Goal: Task Accomplishment & Management: Use online tool/utility

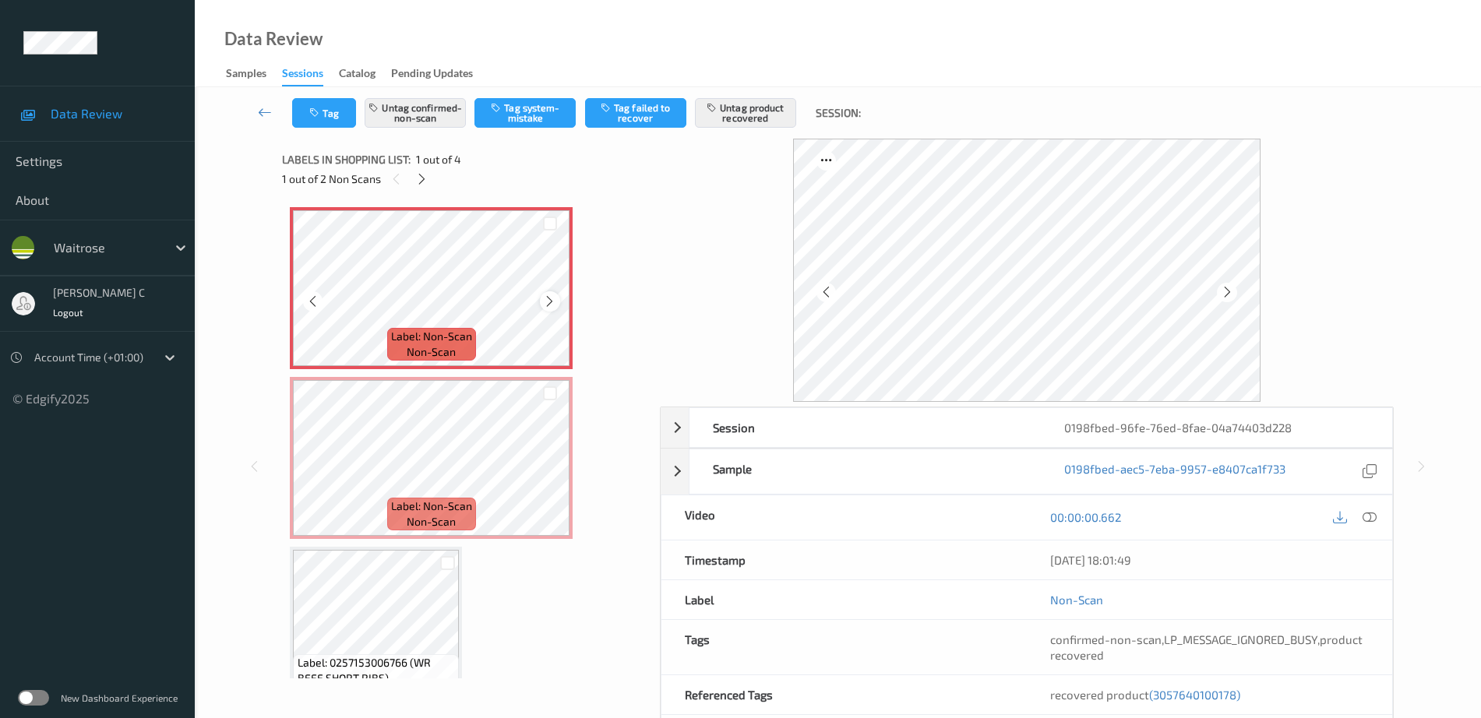
click at [544, 301] on icon at bounding box center [549, 301] width 13 height 14
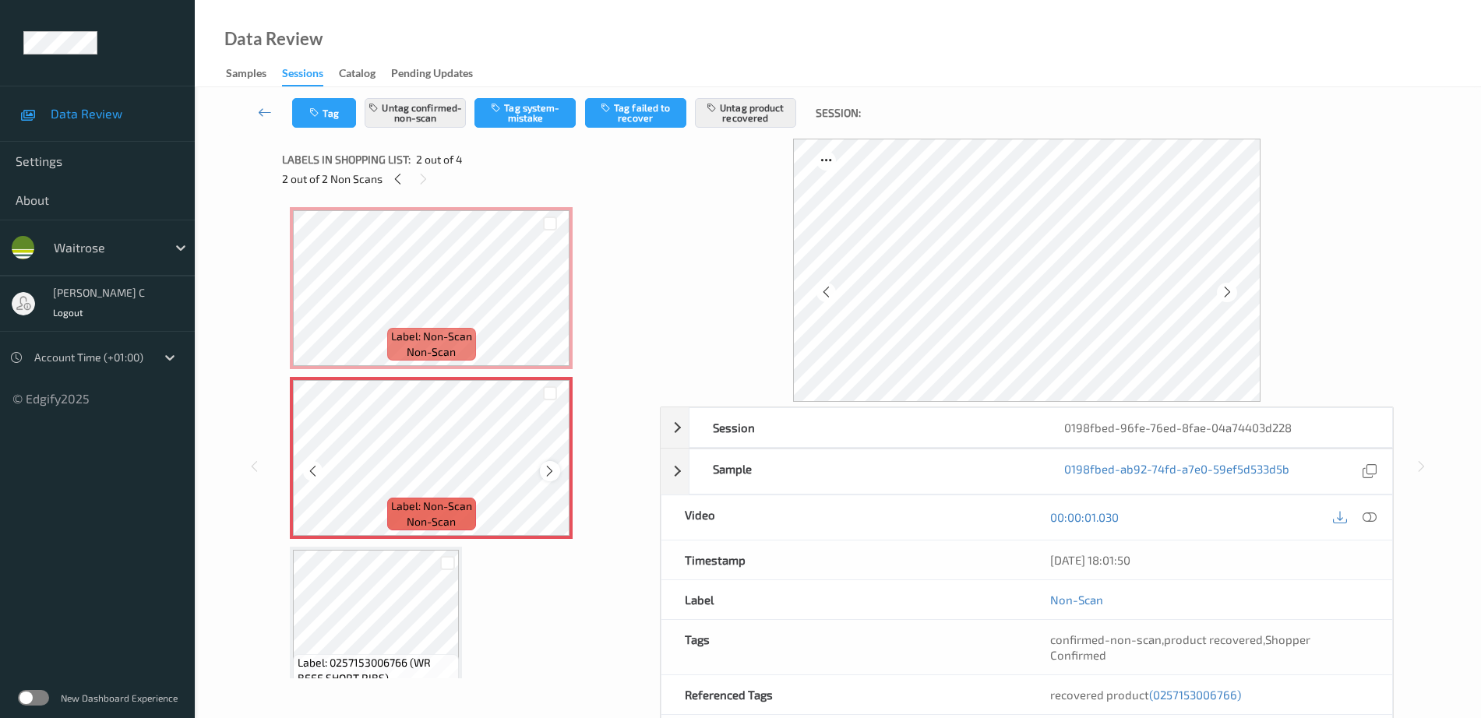
click at [548, 474] on icon at bounding box center [549, 471] width 13 height 14
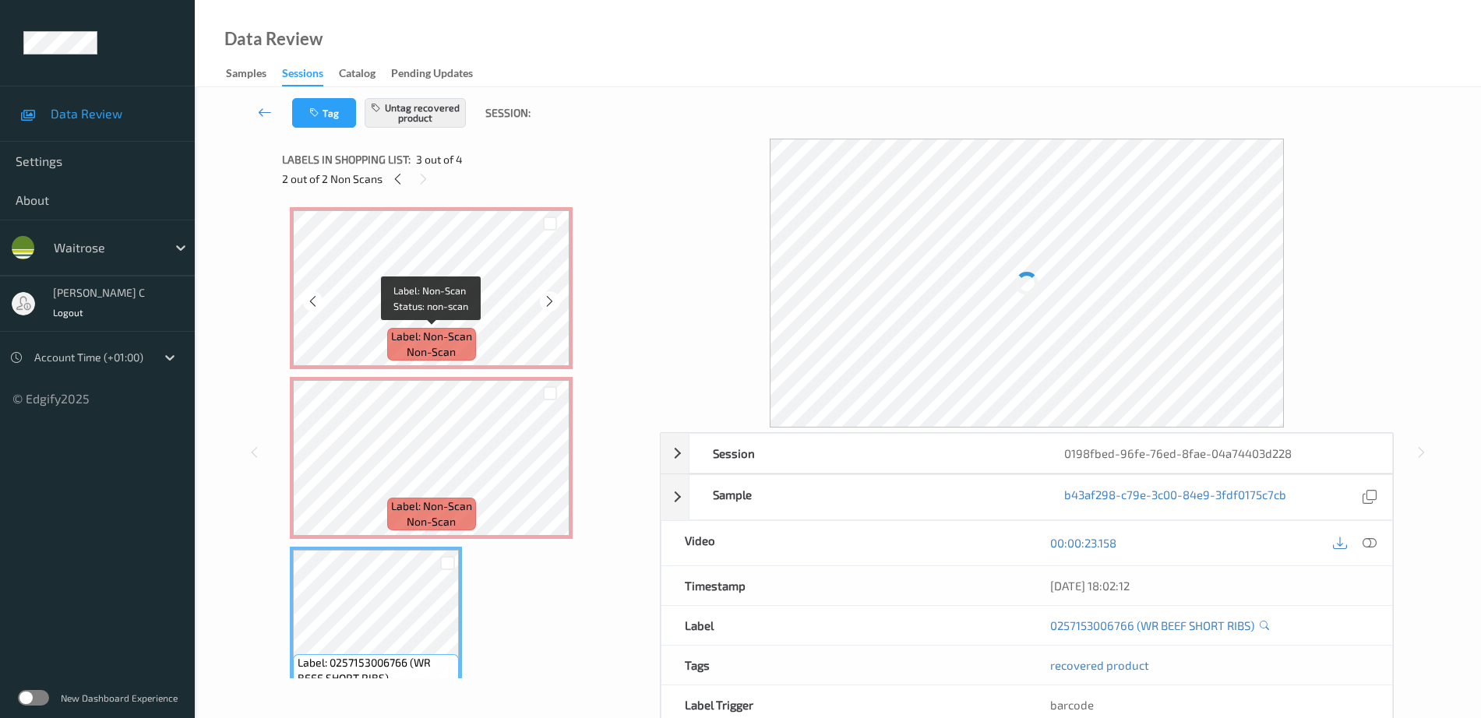
click at [398, 345] on div "Label: Non-Scan non-scan" at bounding box center [431, 344] width 89 height 33
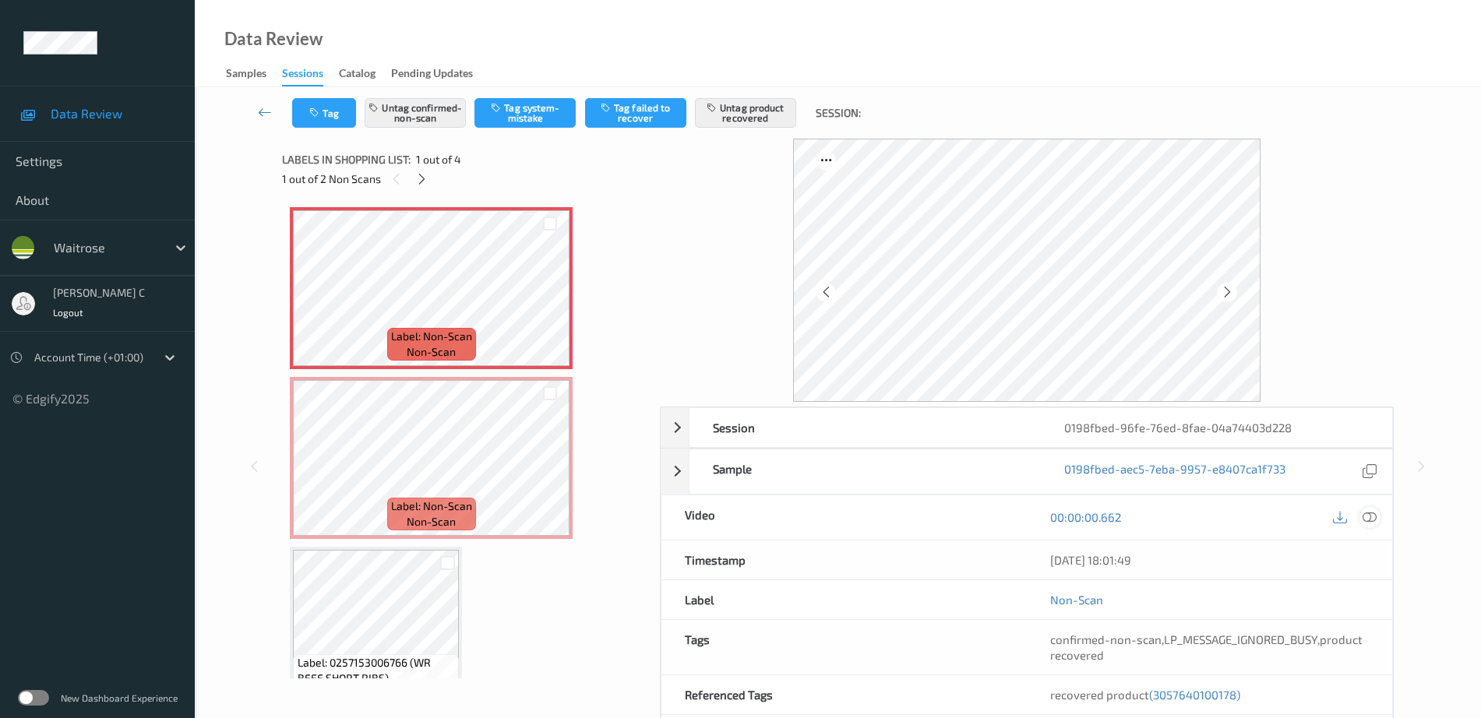
click at [1368, 524] on div at bounding box center [1369, 517] width 21 height 21
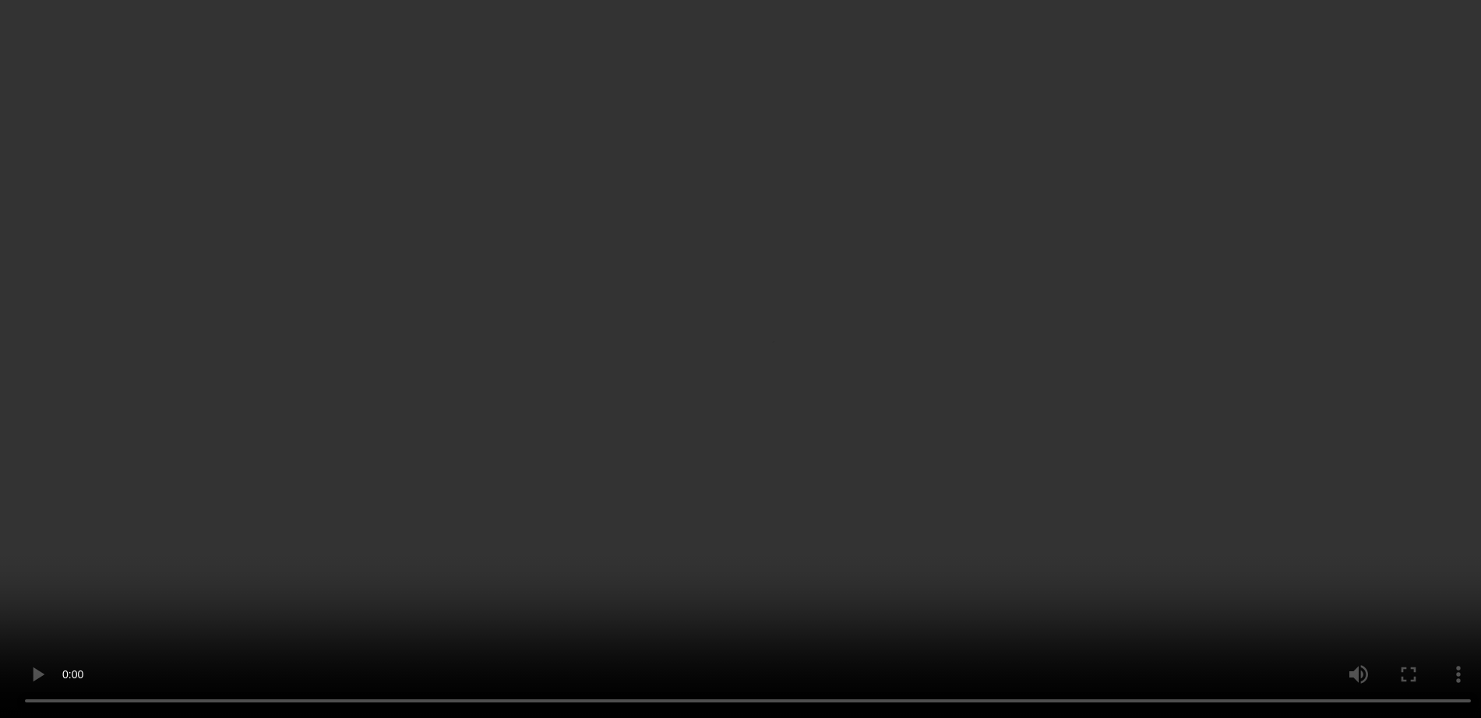
scroll to position [97, 0]
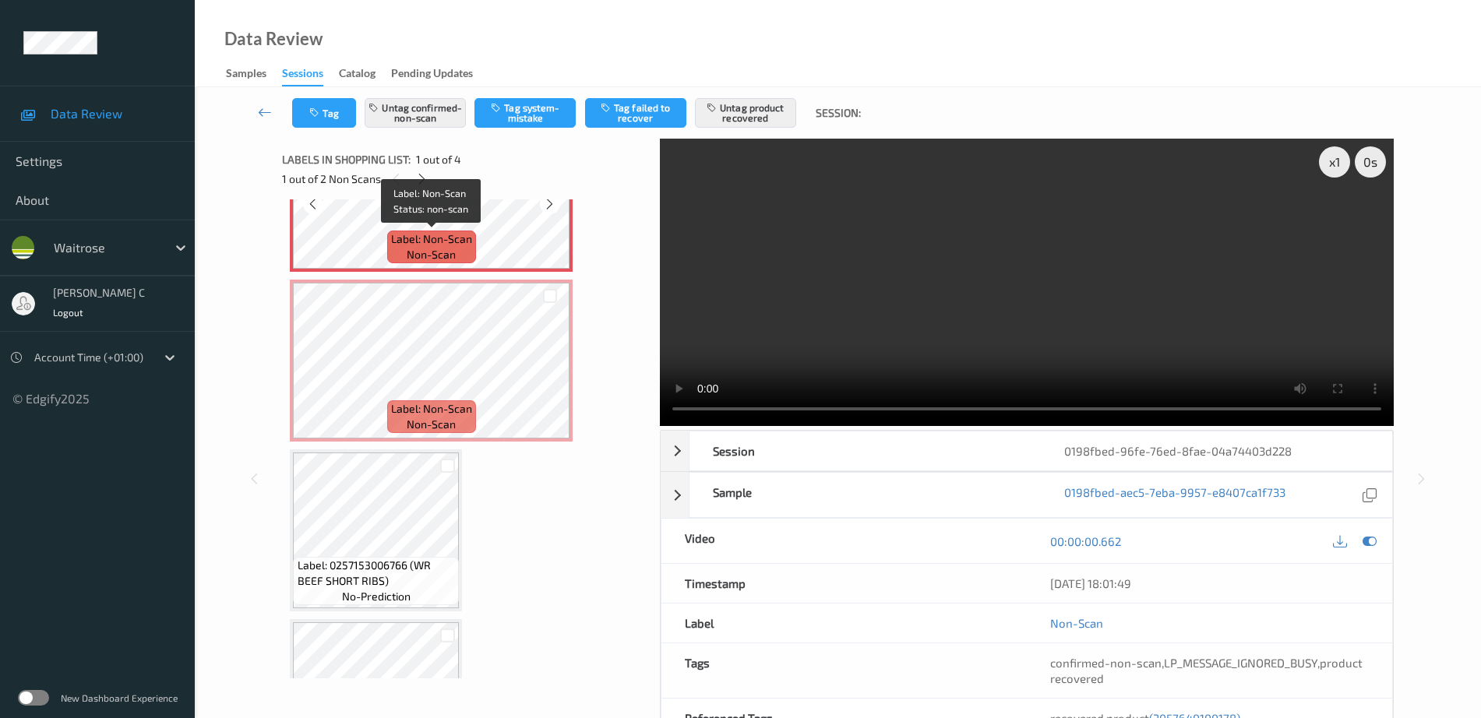
click at [413, 247] on span "non-scan" at bounding box center [431, 255] width 49 height 16
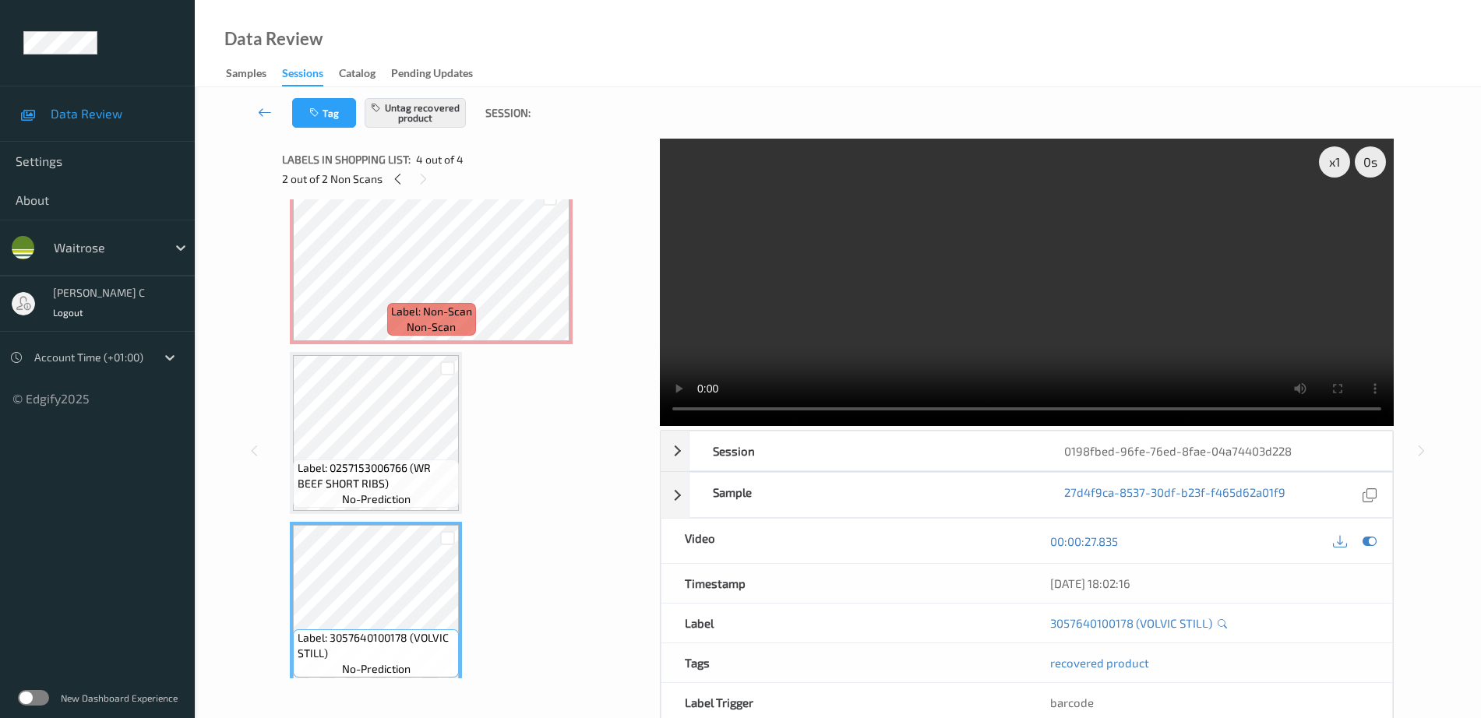
scroll to position [0, 0]
